Goal: Check status: Check status

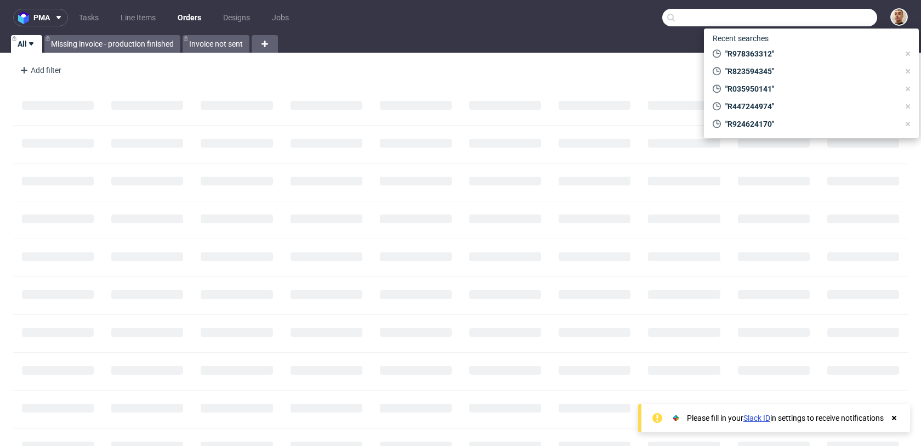
click at [828, 17] on input "text" at bounding box center [769, 18] width 215 height 18
paste input "R940625339"
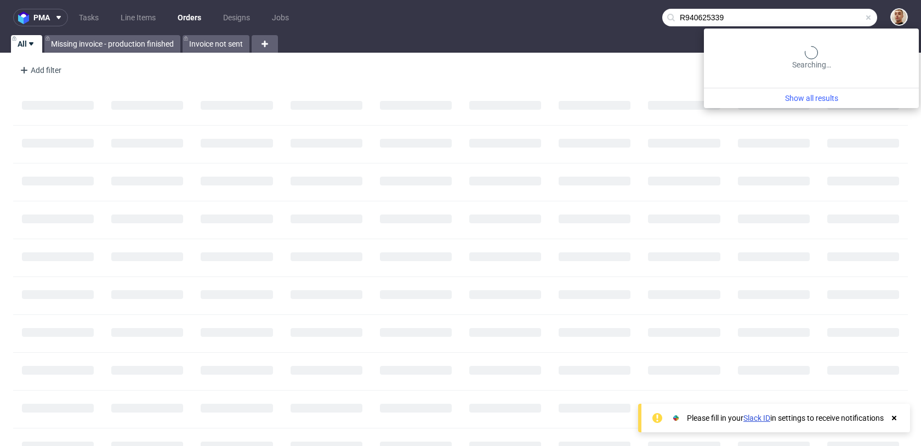
type input "R940625339"
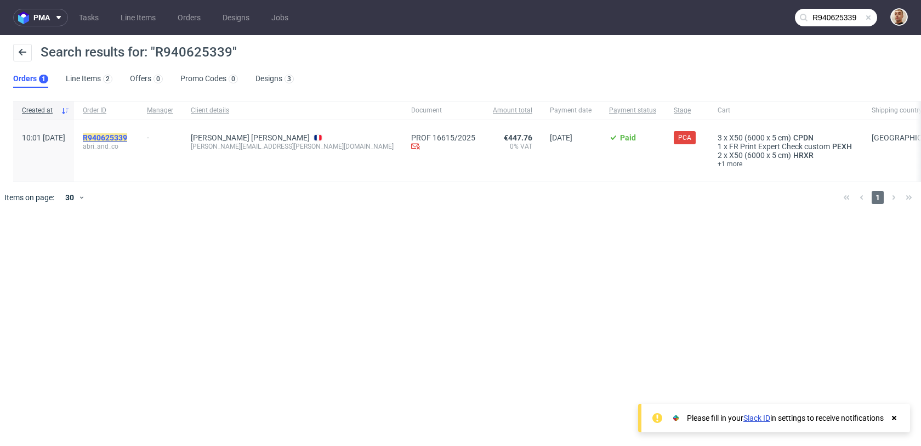
click at [127, 135] on mark "R940625339" at bounding box center [105, 137] width 44 height 9
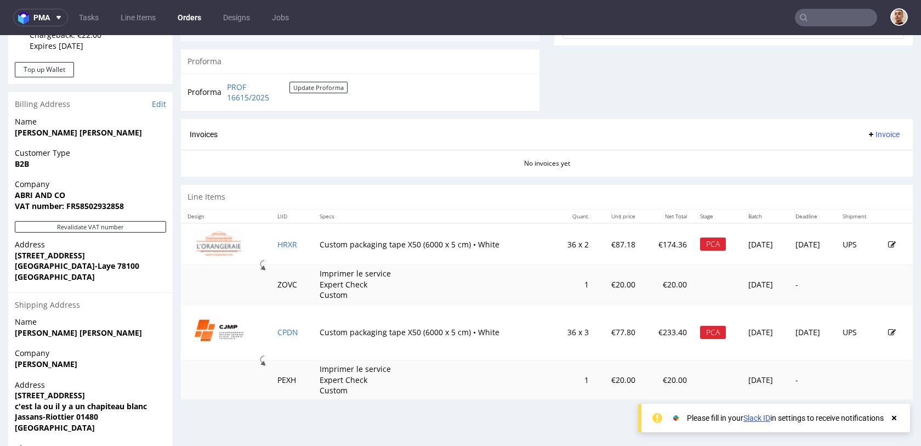
scroll to position [449, 0]
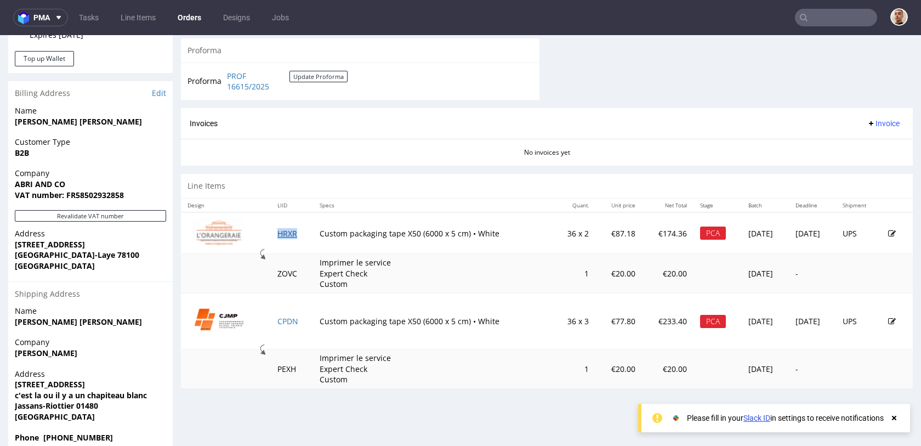
click at [283, 232] on link "HRXR" at bounding box center [287, 233] width 20 height 10
click at [283, 325] on link "CPDN" at bounding box center [287, 321] width 21 height 10
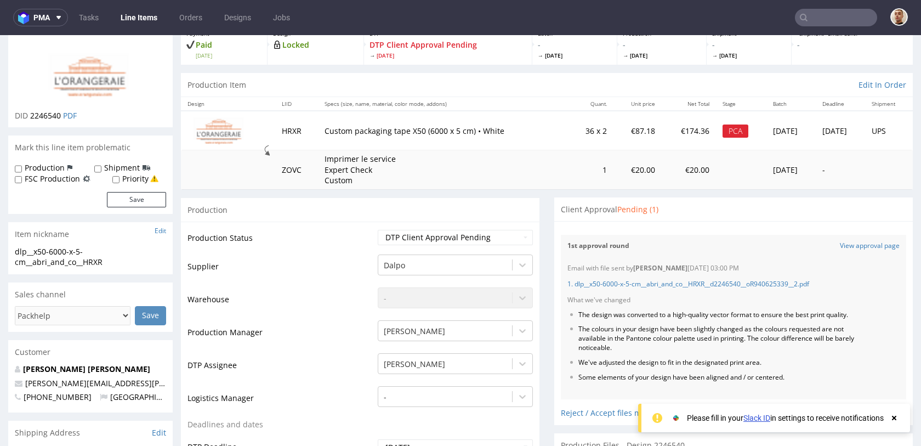
scroll to position [86, 0]
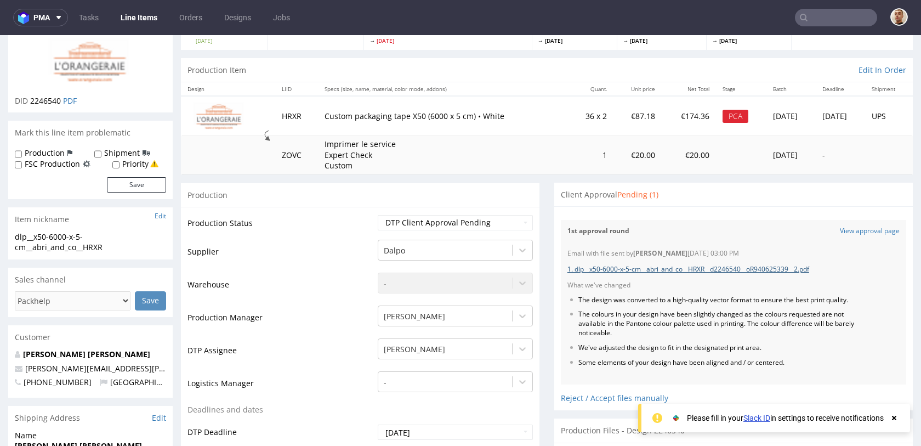
click at [678, 270] on link "1. dlp__x50-6000-x-5-cm__abri_and_co__HRXR__d2246540__oR940625339__2.pdf" at bounding box center [688, 268] width 242 height 9
click at [848, 232] on link "View approval page" at bounding box center [870, 230] width 60 height 9
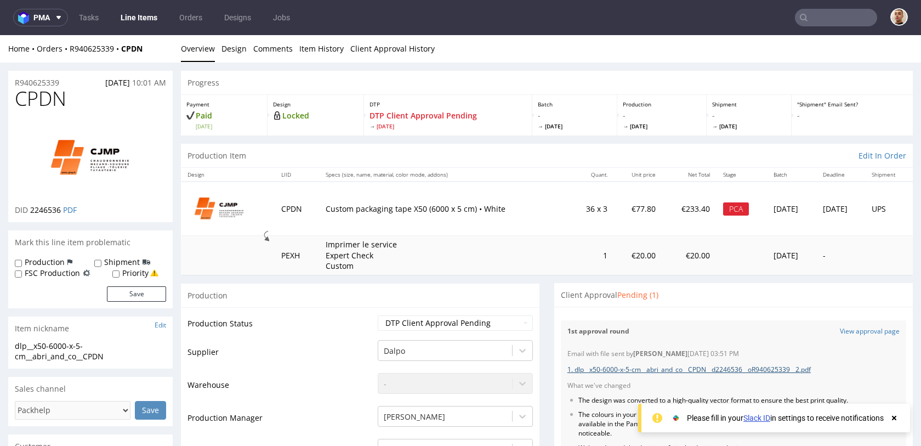
click at [695, 372] on link "1. dlp__x50-6000-x-5-cm__abri_and_co__CPDN__d2246536__oR940625339__2.pdf" at bounding box center [688, 369] width 243 height 9
click at [843, 330] on link "View approval page" at bounding box center [870, 331] width 60 height 9
